Goal: Communication & Community: Share content

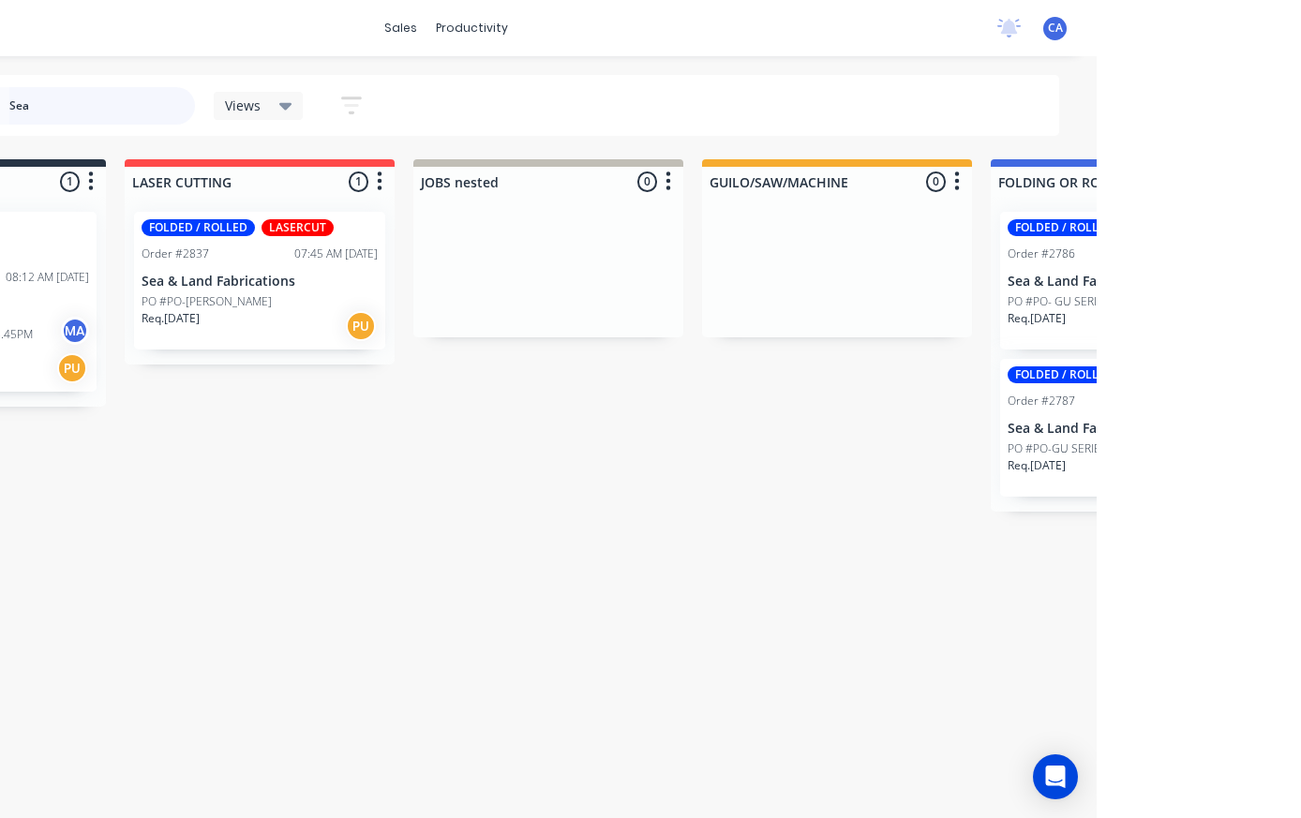
scroll to position [0, 203]
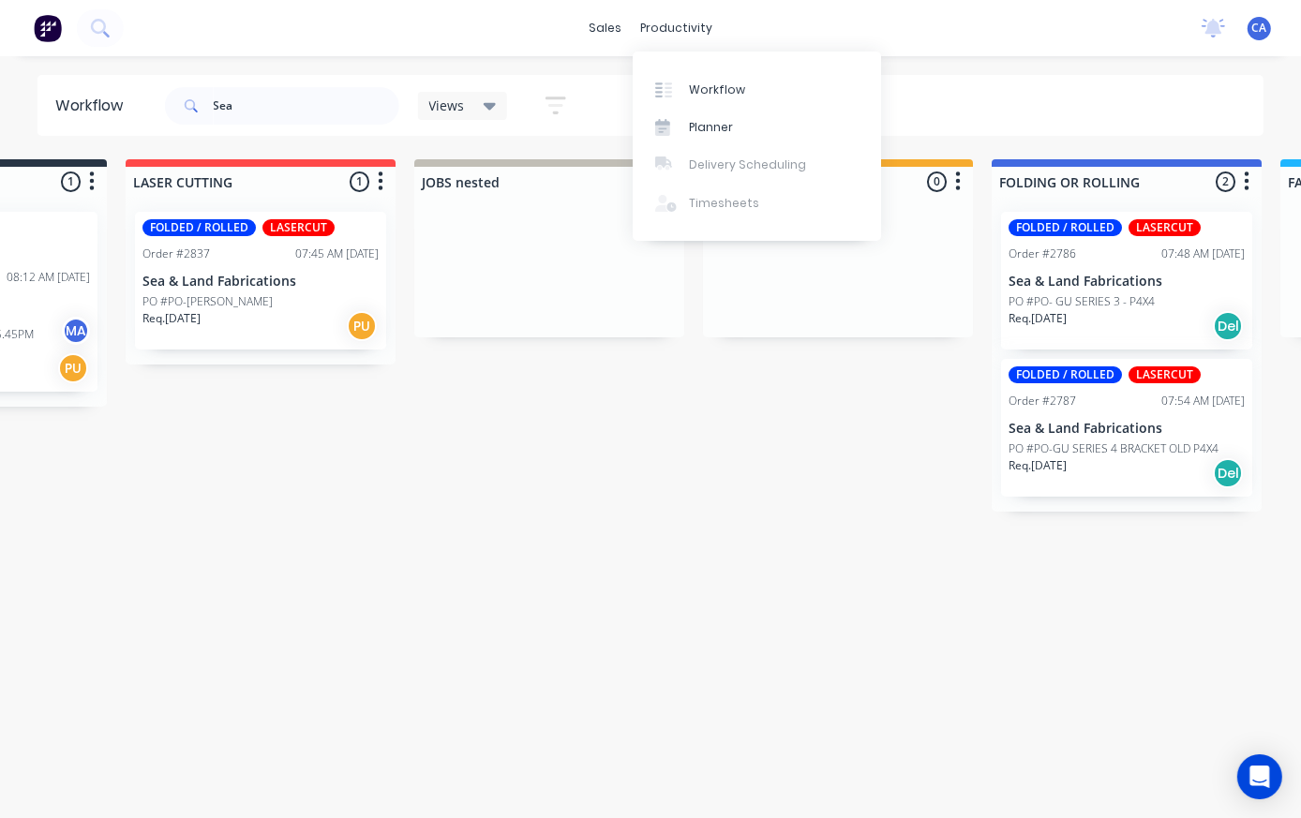
click at [718, 114] on link "Planner" at bounding box center [756, 127] width 248 height 37
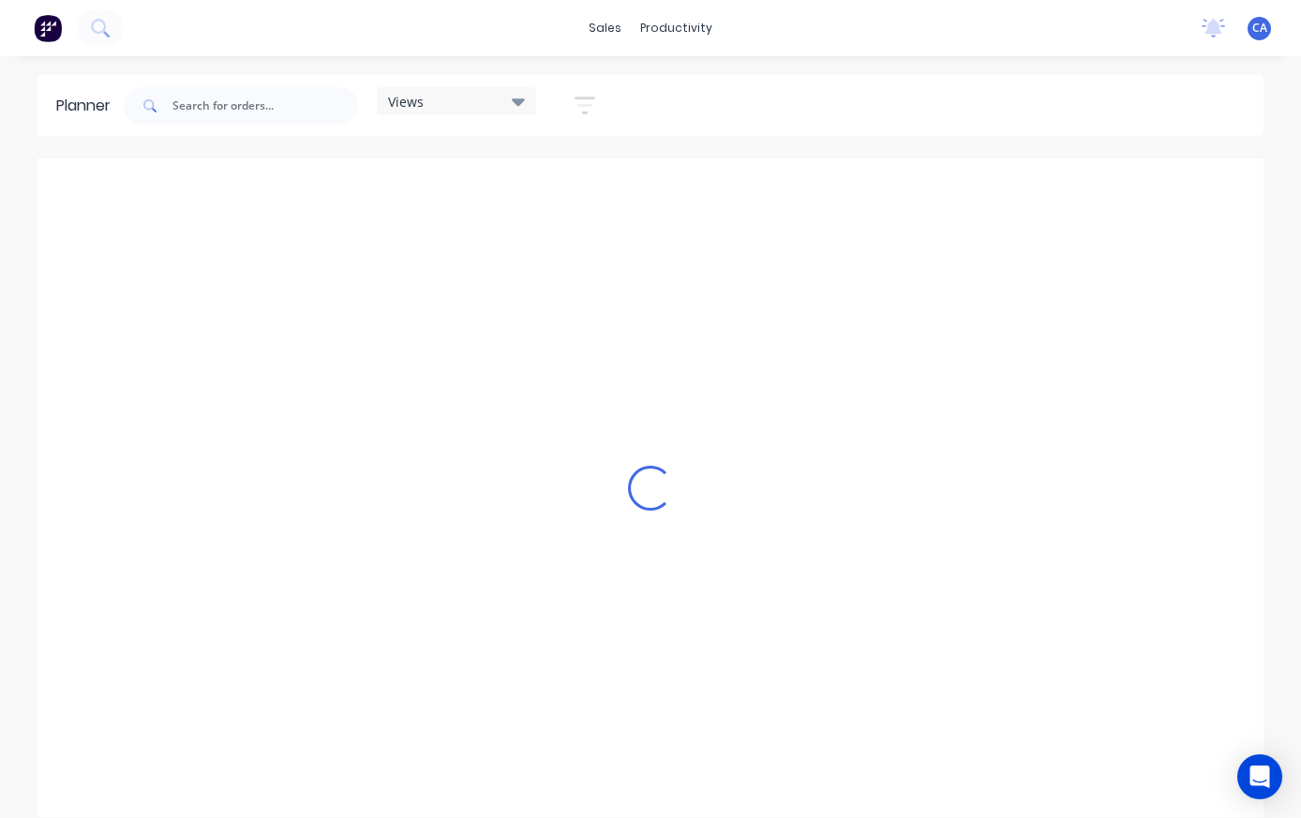
scroll to position [0, 2400]
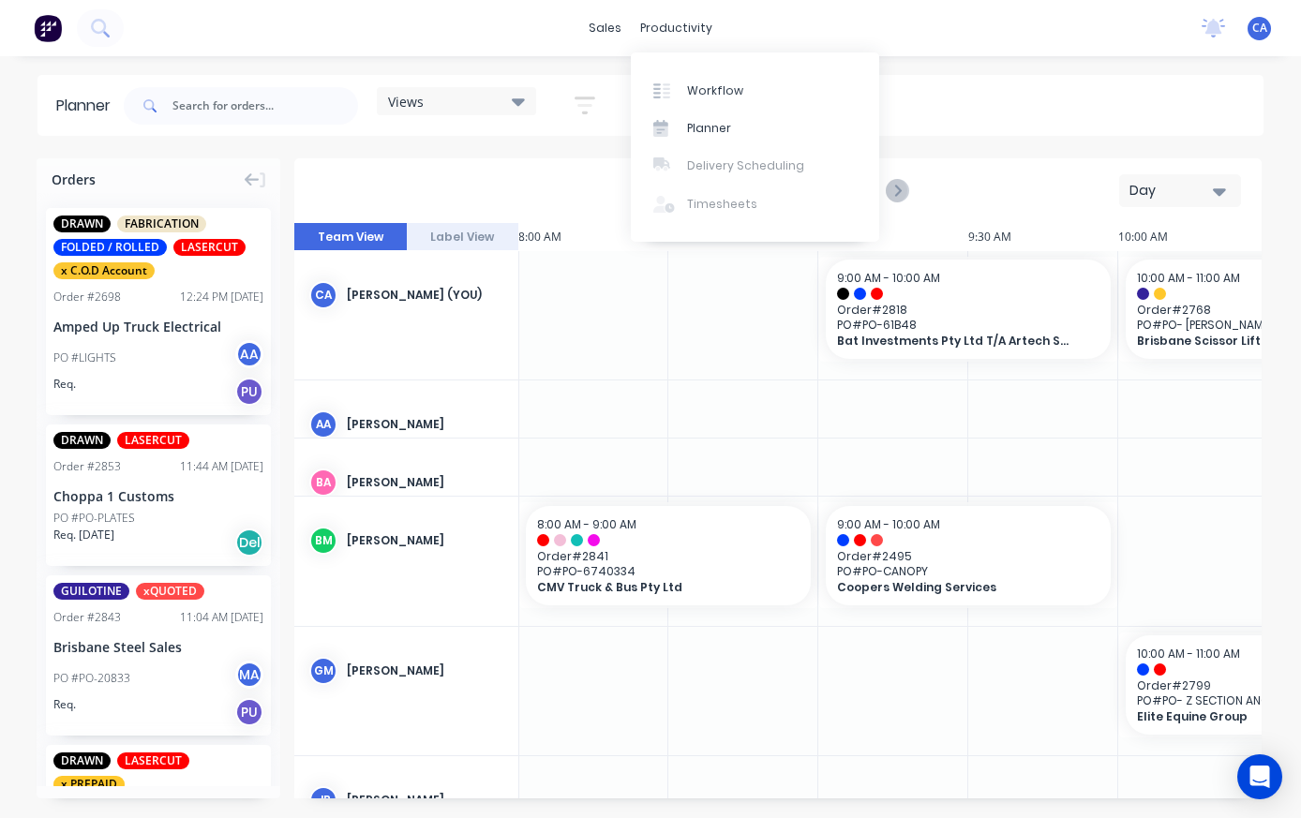
click at [748, 88] on link "Workflow" at bounding box center [755, 89] width 248 height 37
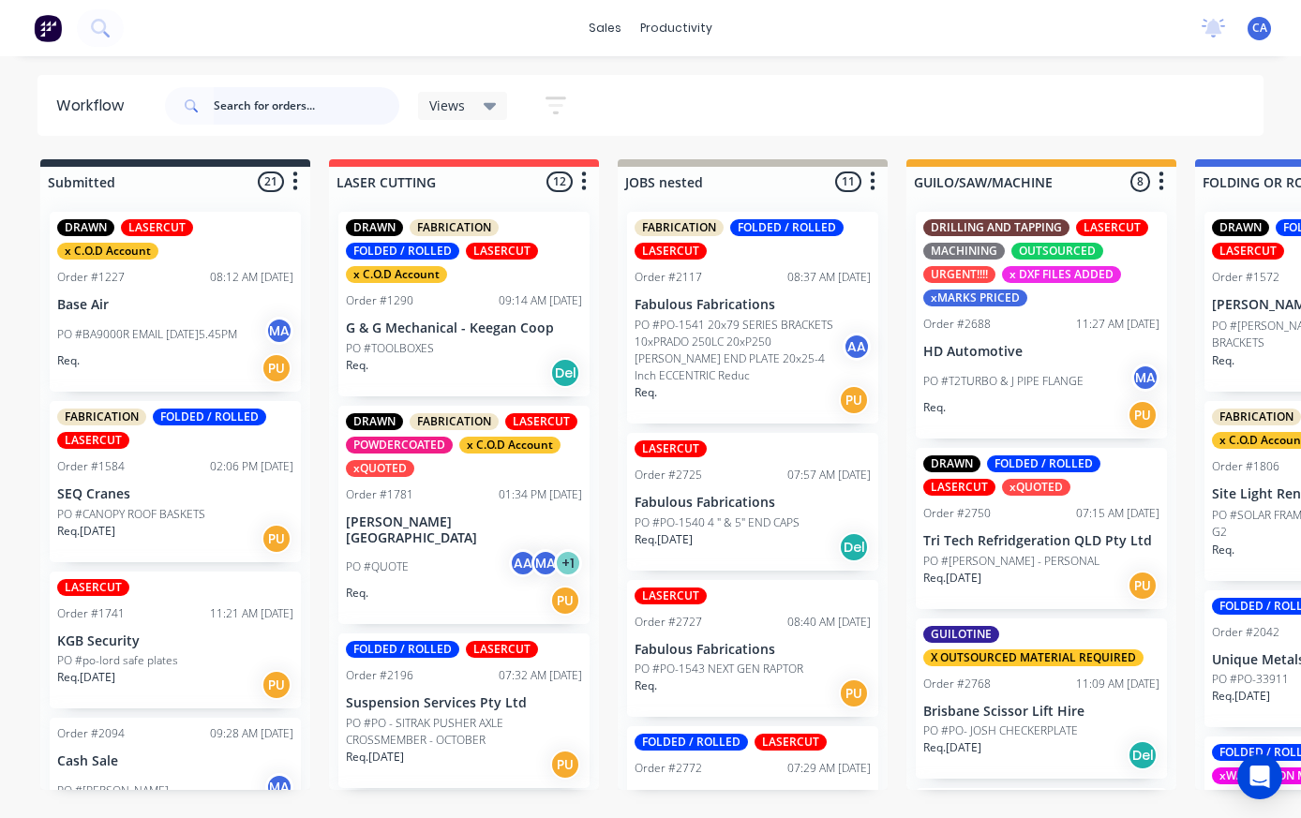
click at [291, 104] on input "text" at bounding box center [307, 105] width 186 height 37
click at [1184, 118] on div "[PERSON_NAME] Views Save new view None (Default) edit Show/Hide statuses Show l…" at bounding box center [712, 106] width 1103 height 56
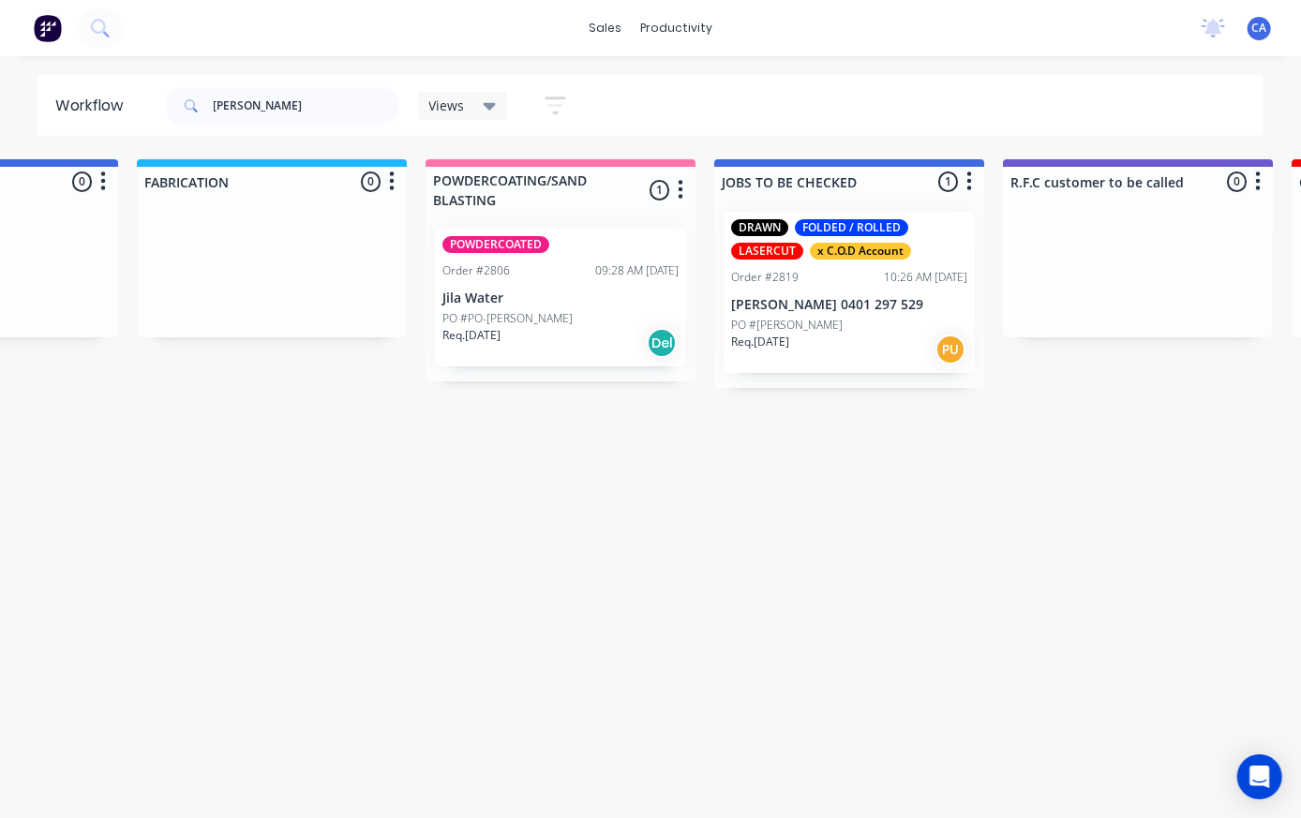
scroll to position [0, 1379]
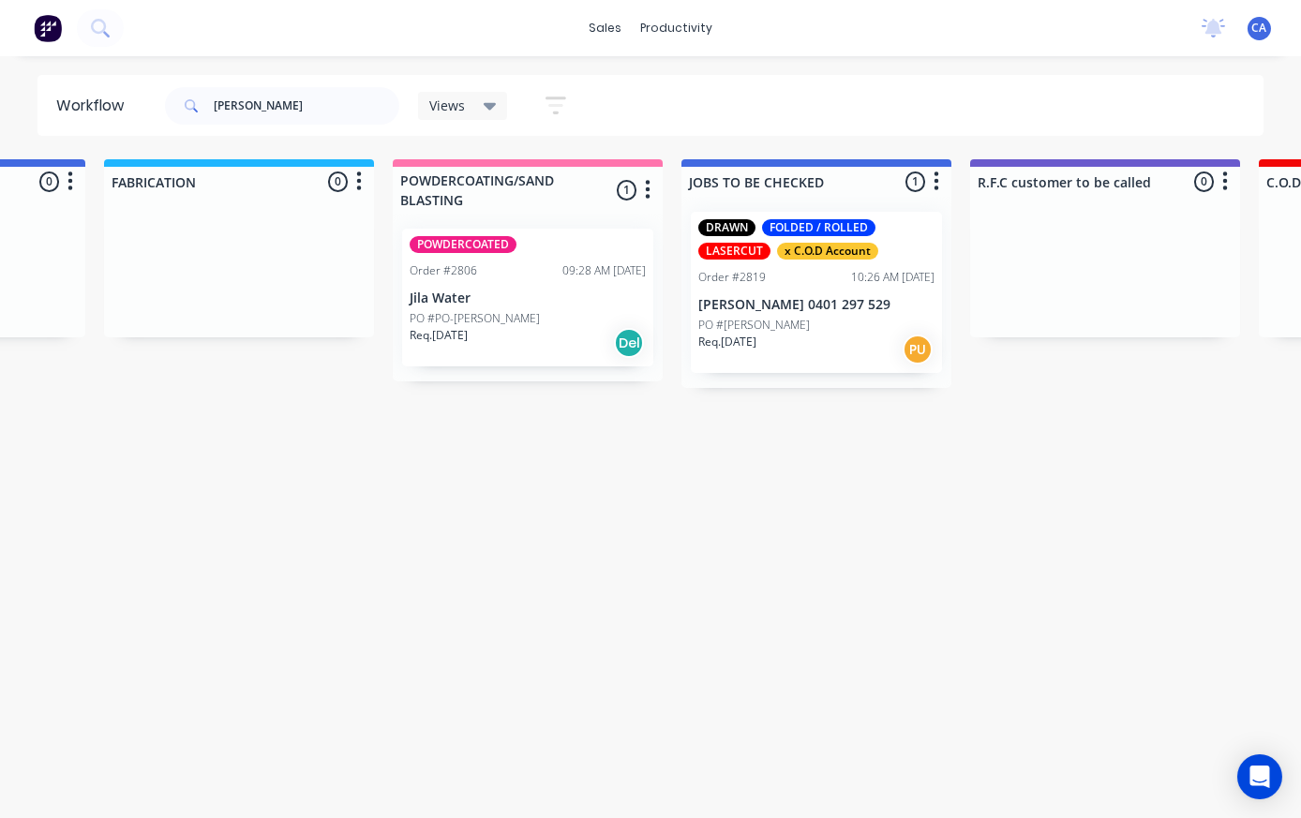
click at [776, 297] on p "[PERSON_NAME] 0401 297 529" at bounding box center [816, 305] width 236 height 16
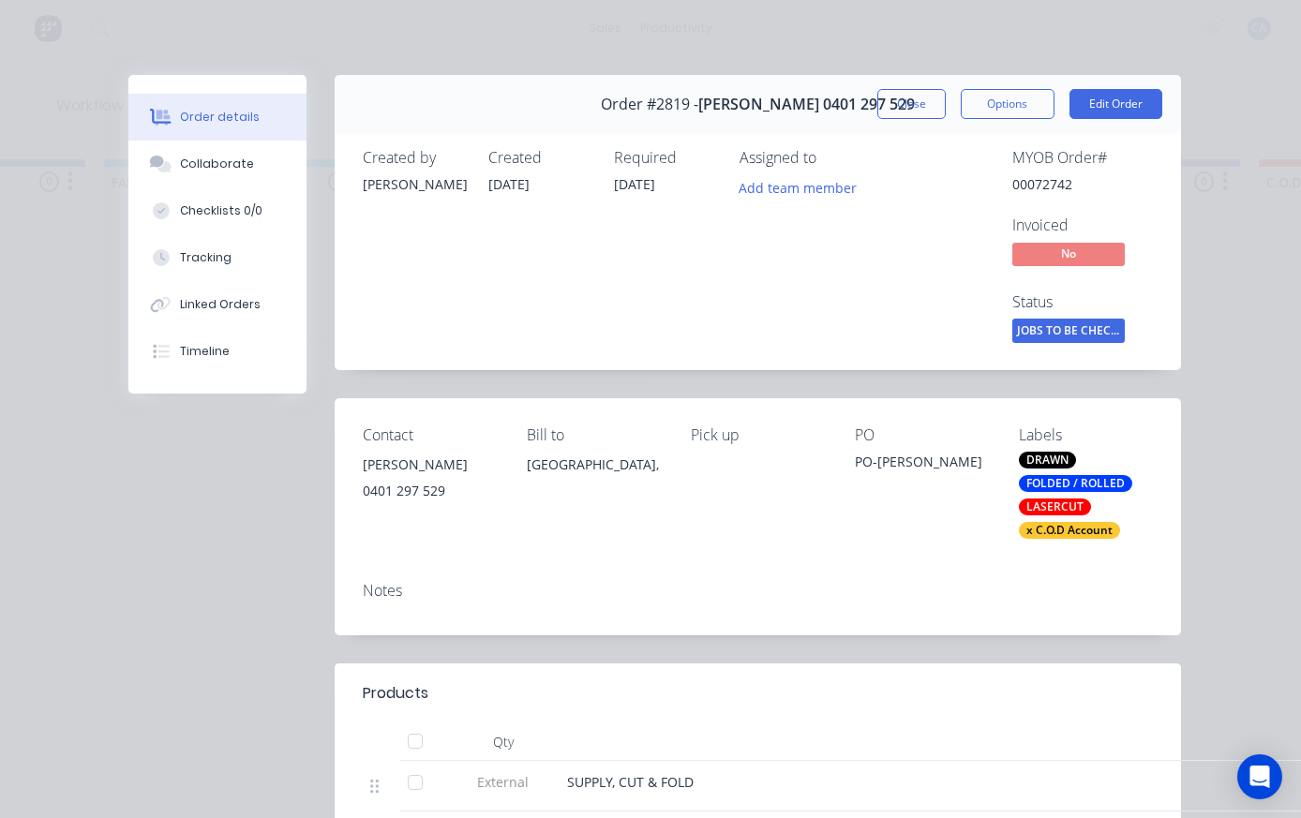
click at [187, 182] on button "Collaborate" at bounding box center [217, 164] width 178 height 47
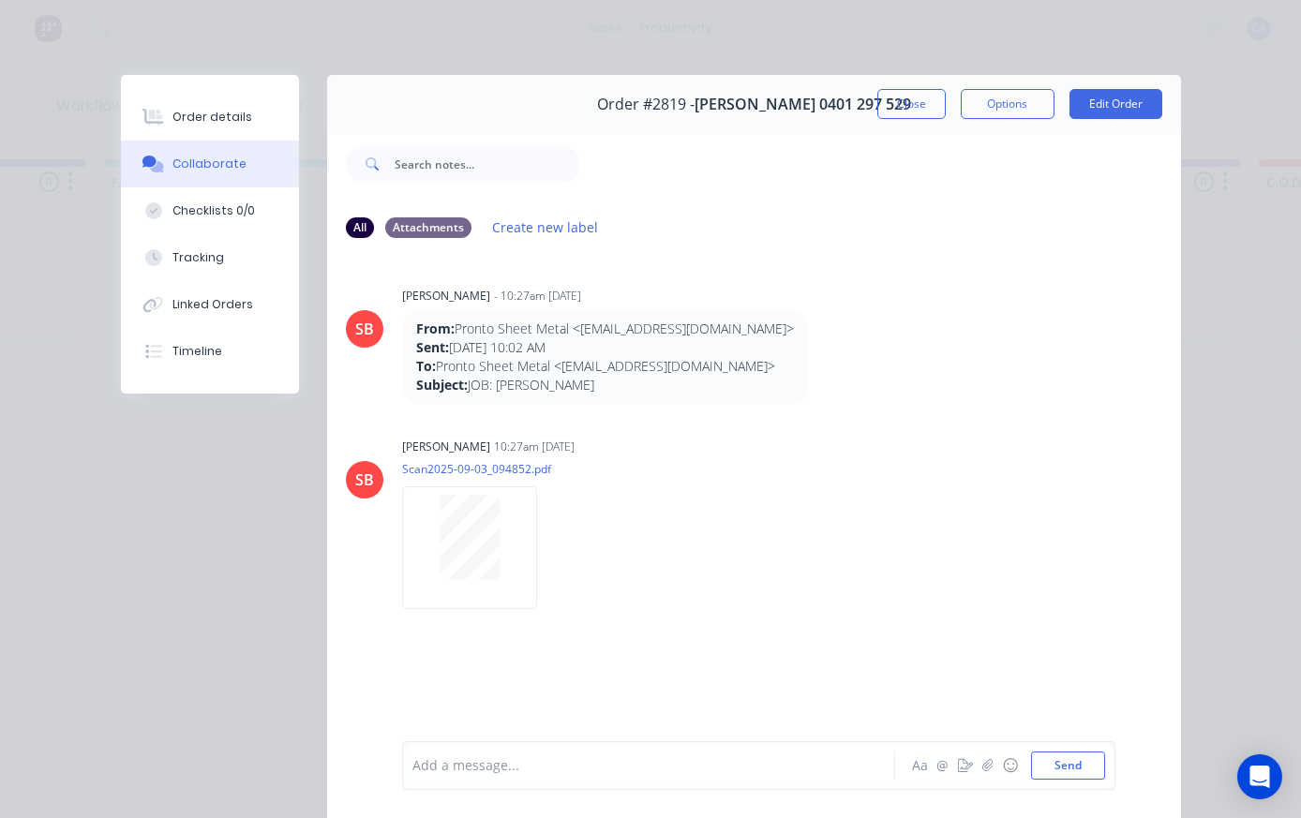
click at [986, 765] on icon "button" at bounding box center [986, 765] width 11 height 13
click at [1089, 765] on button "Send" at bounding box center [1068, 765] width 74 height 28
click at [923, 116] on button "Close" at bounding box center [911, 104] width 68 height 30
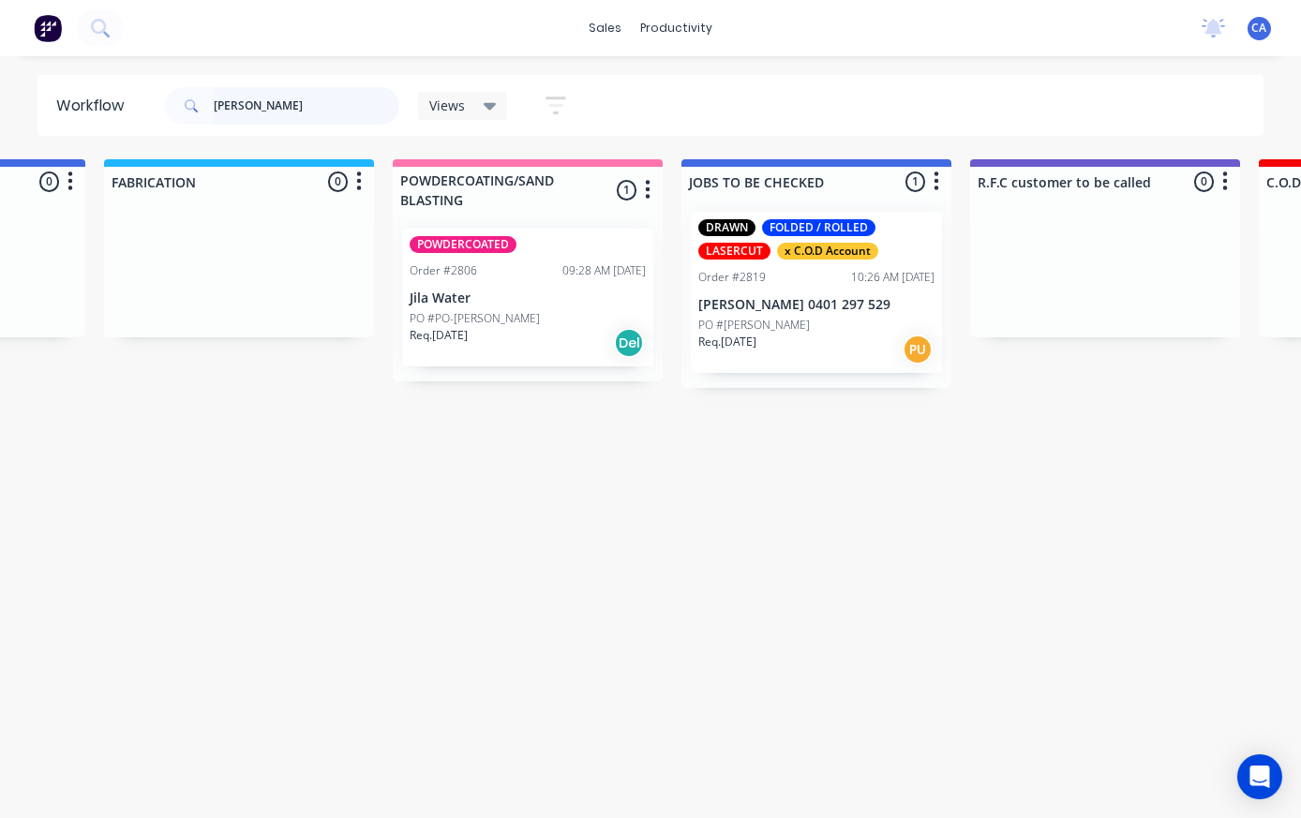
click at [248, 113] on input "[PERSON_NAME]" at bounding box center [307, 105] width 186 height 37
type input "J"
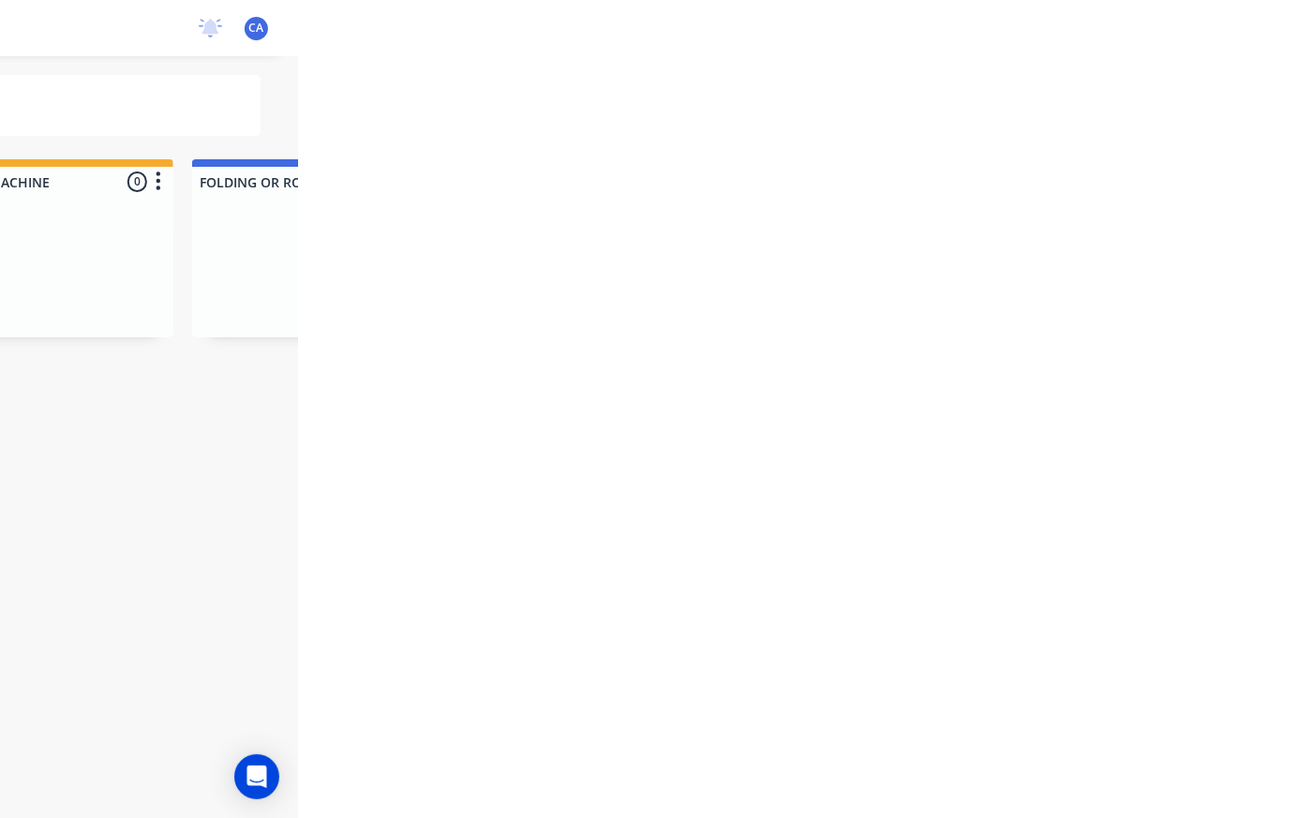
type input "Jd"
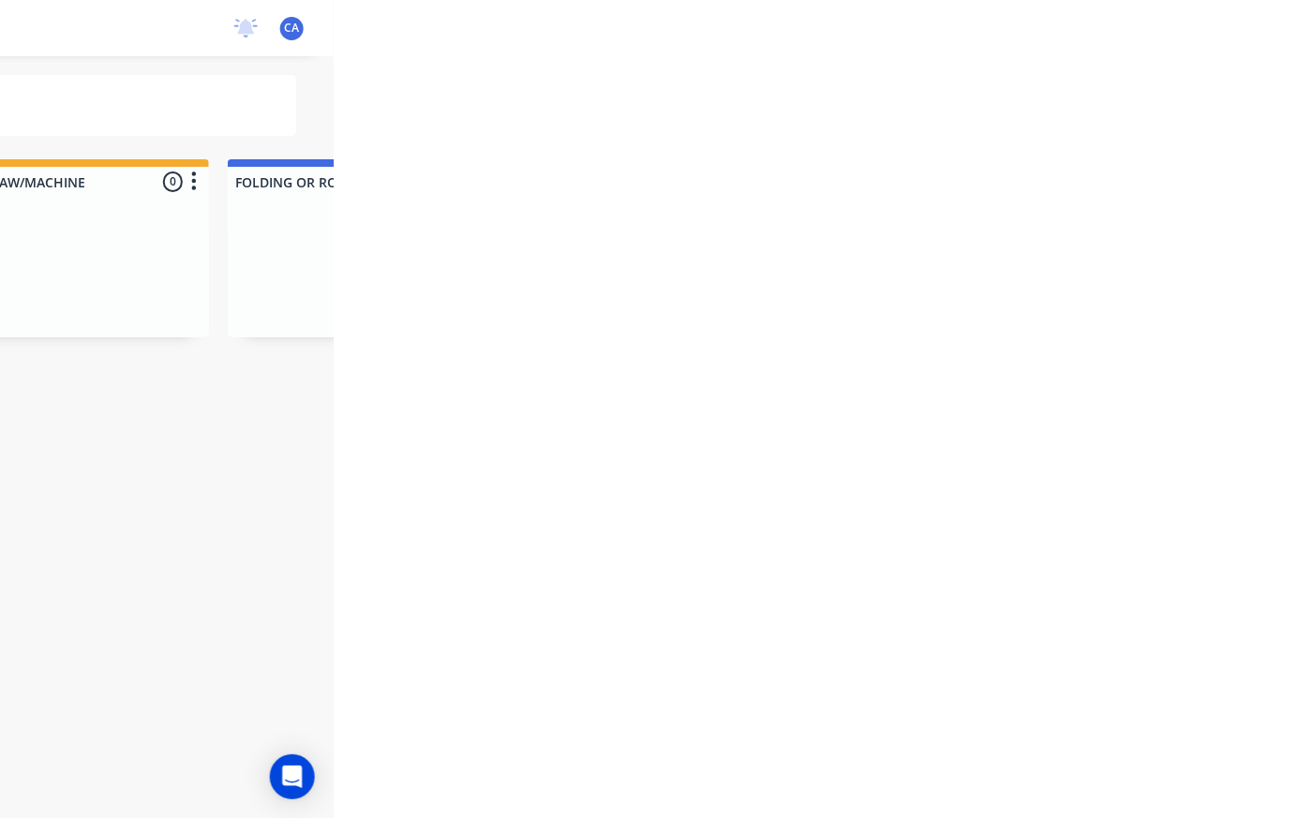
click at [1300, 99] on html "sales productivity sales Sales Orders Customers Price Level Manager productivit…" at bounding box center [650, 353] width 1301 height 706
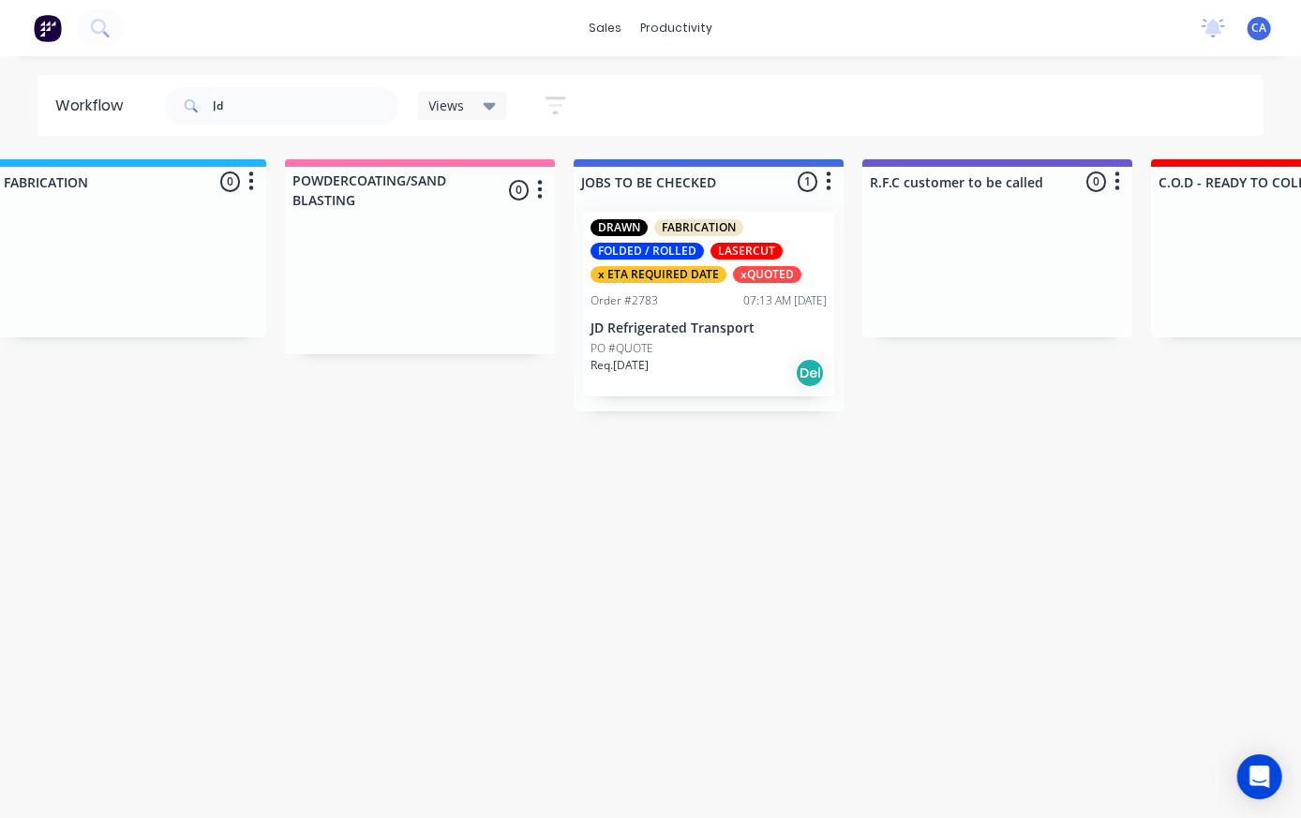
click at [702, 291] on div "DRAWN FABRICATION FOLDED / ROLLED LASERCUT x ETA REQUIRED DATE xQUOTED Order #2…" at bounding box center [708, 304] width 251 height 185
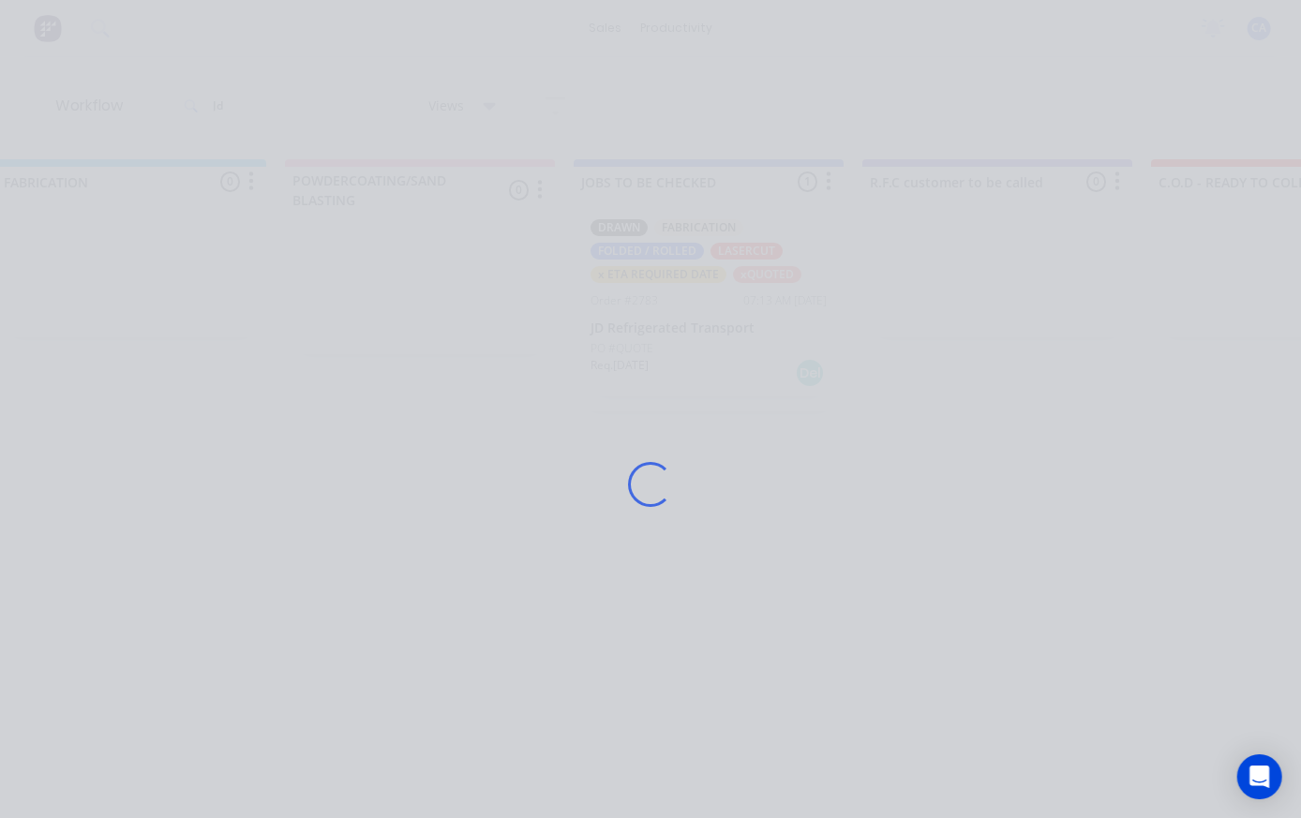
scroll to position [0, 1487]
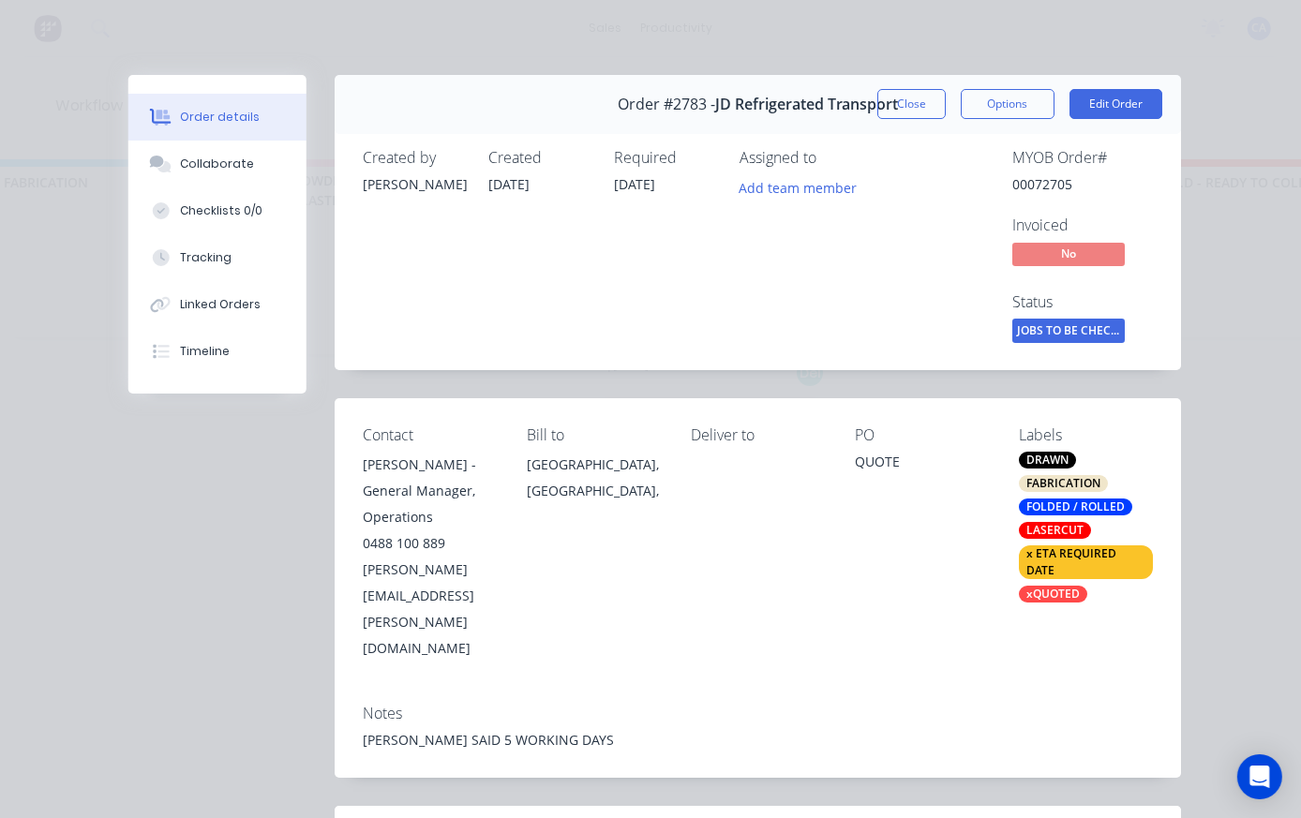
click at [231, 161] on div "Collaborate" at bounding box center [217, 164] width 74 height 17
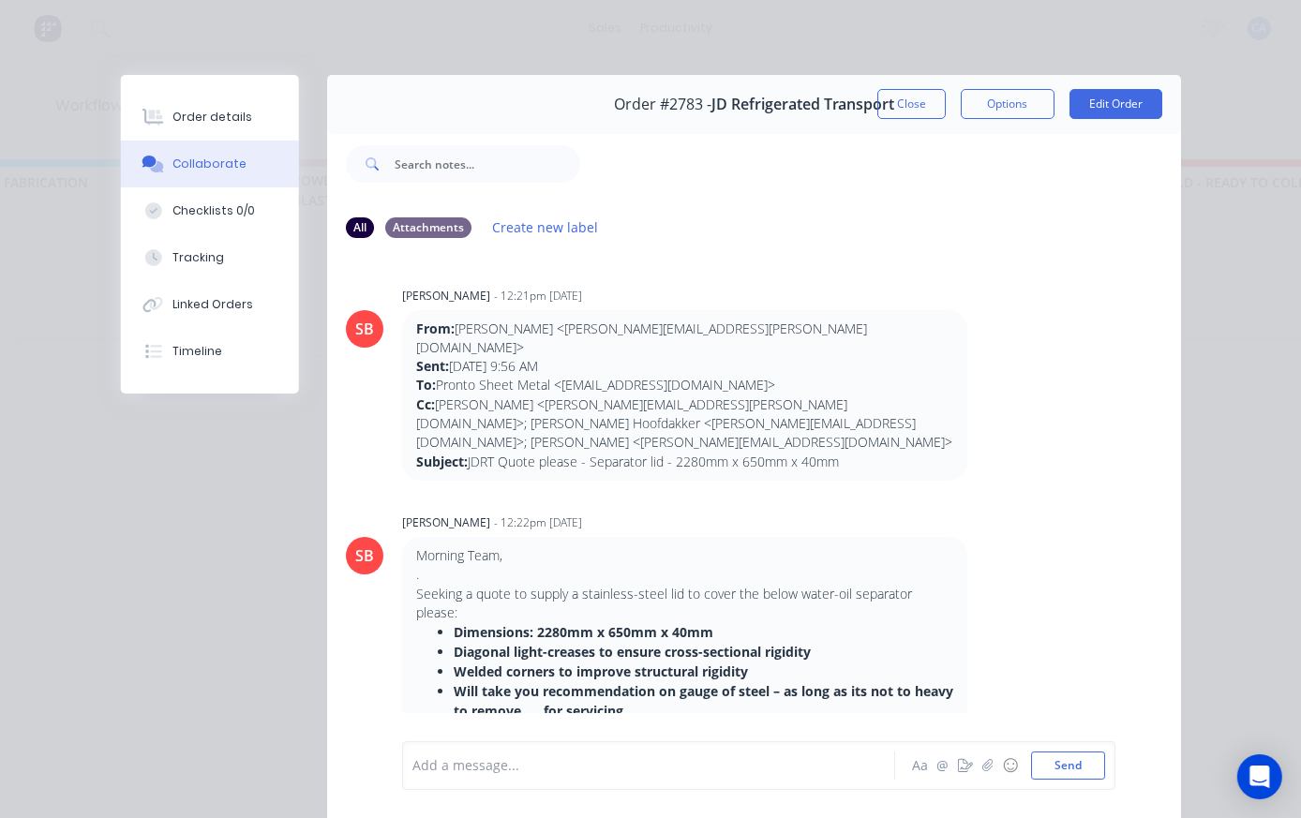
click at [972, 758] on button "button" at bounding box center [965, 765] width 22 height 22
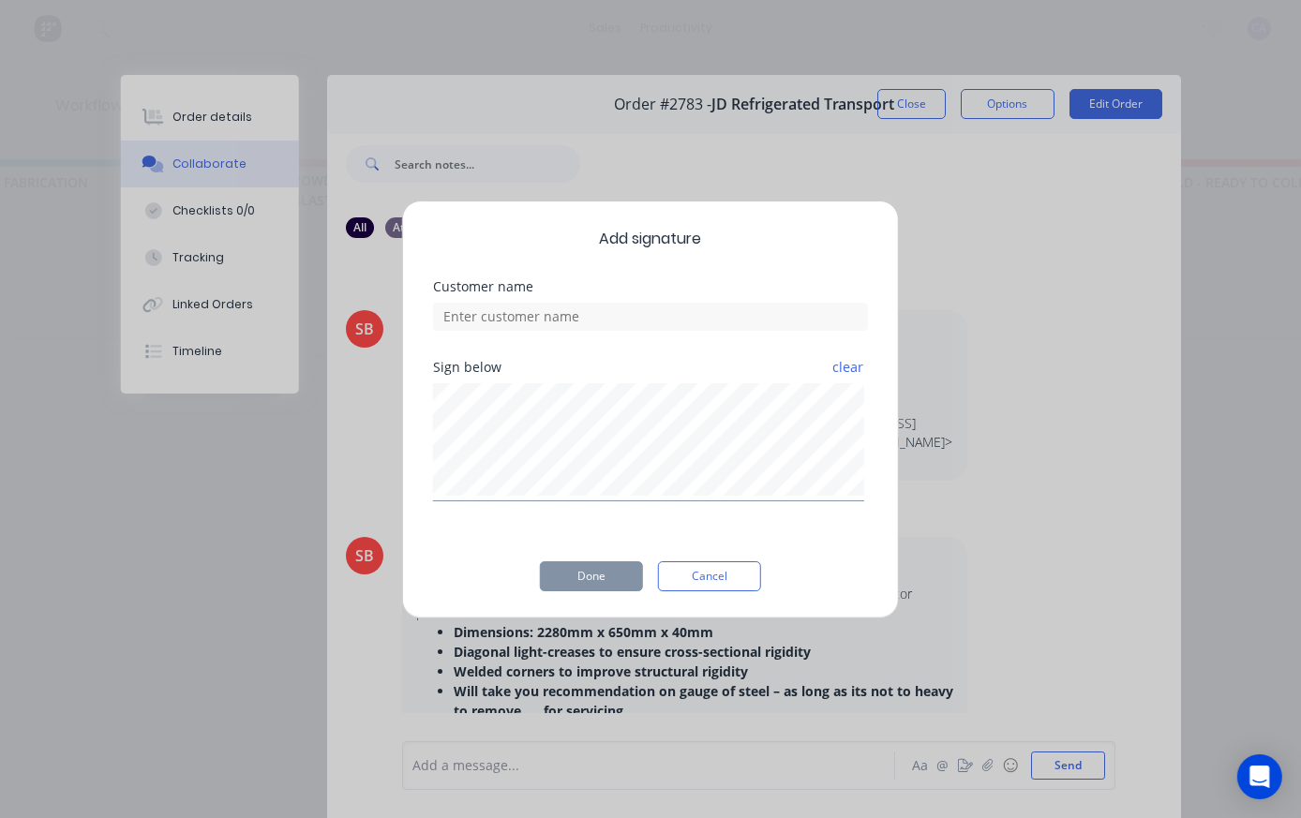
click at [730, 576] on button "Cancel" at bounding box center [709, 576] width 103 height 30
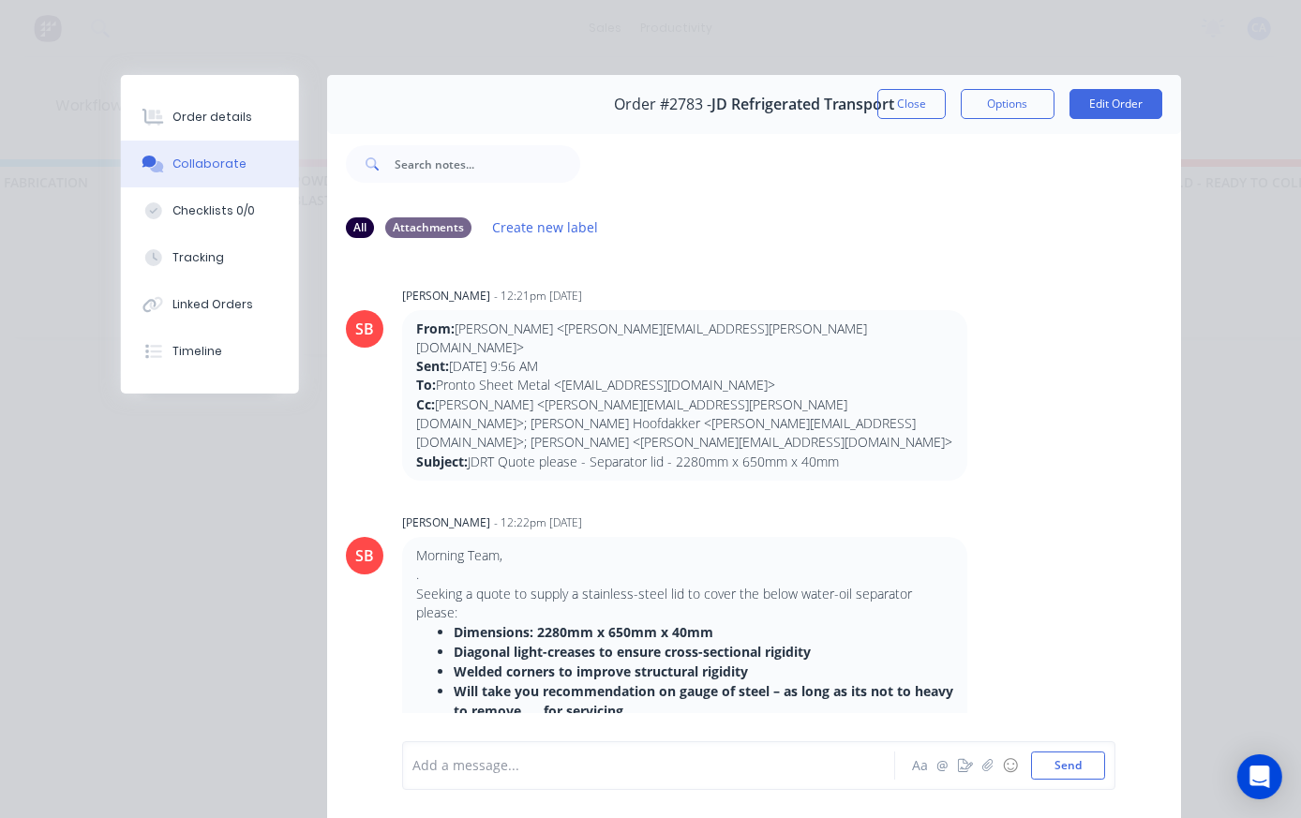
click at [987, 765] on icon "button" at bounding box center [987, 765] width 10 height 12
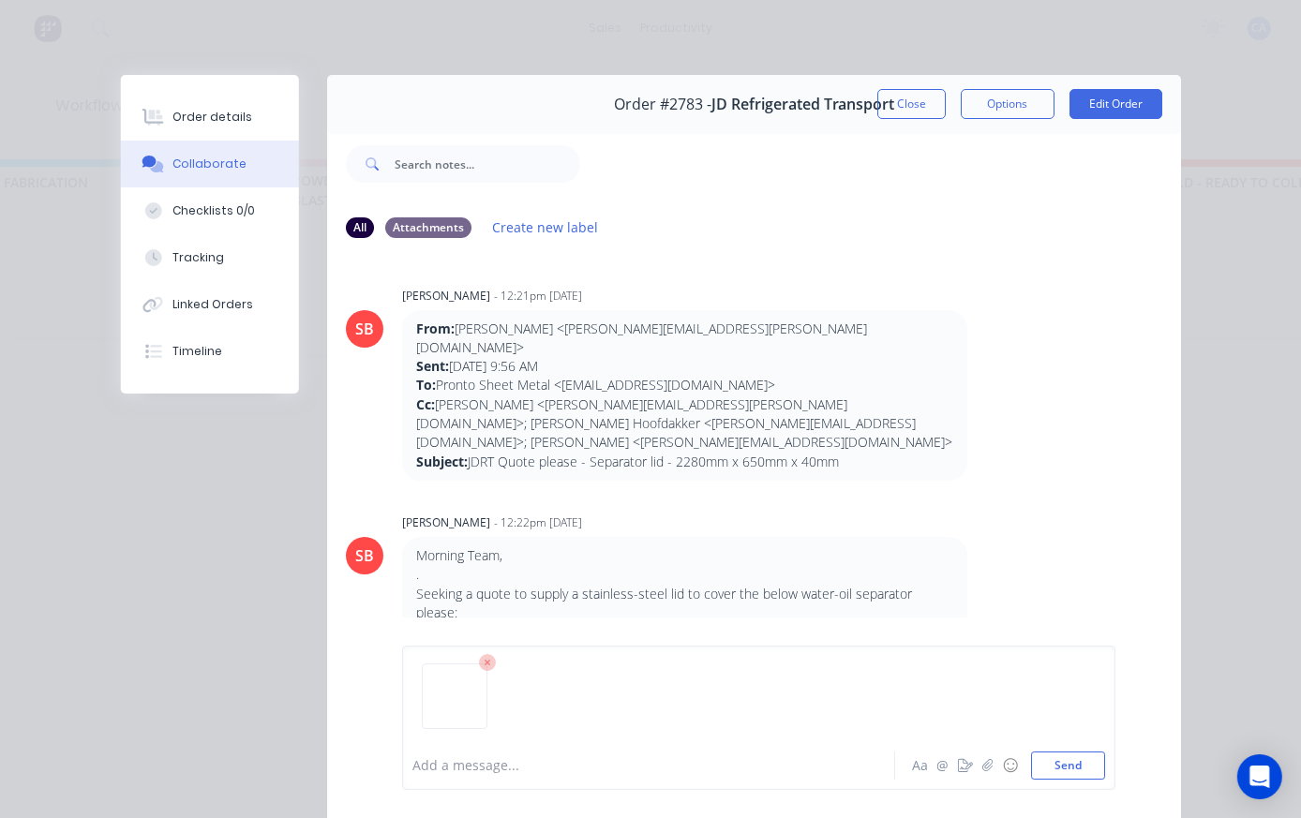
click at [1077, 754] on button "Send" at bounding box center [1068, 765] width 74 height 28
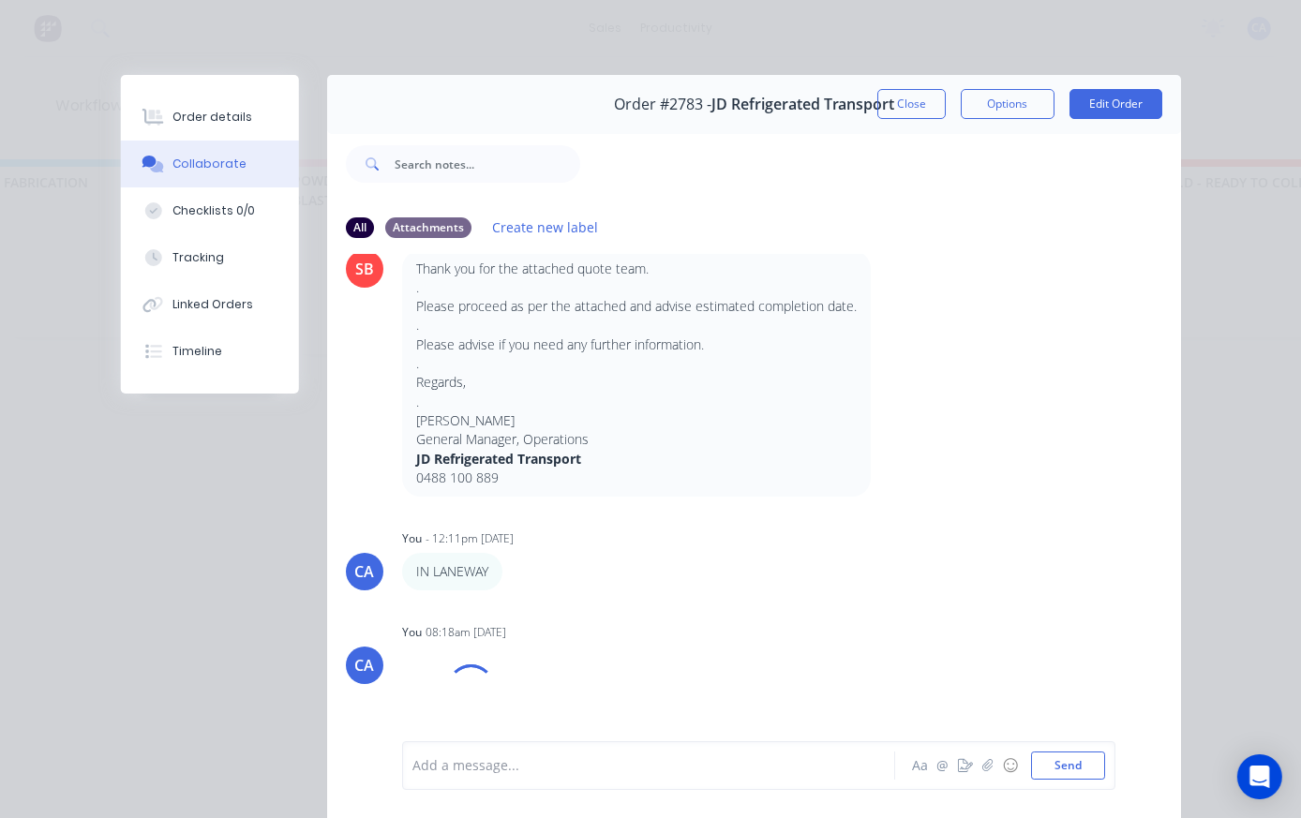
scroll to position [1398, 0]
